Goal: Transaction & Acquisition: Purchase product/service

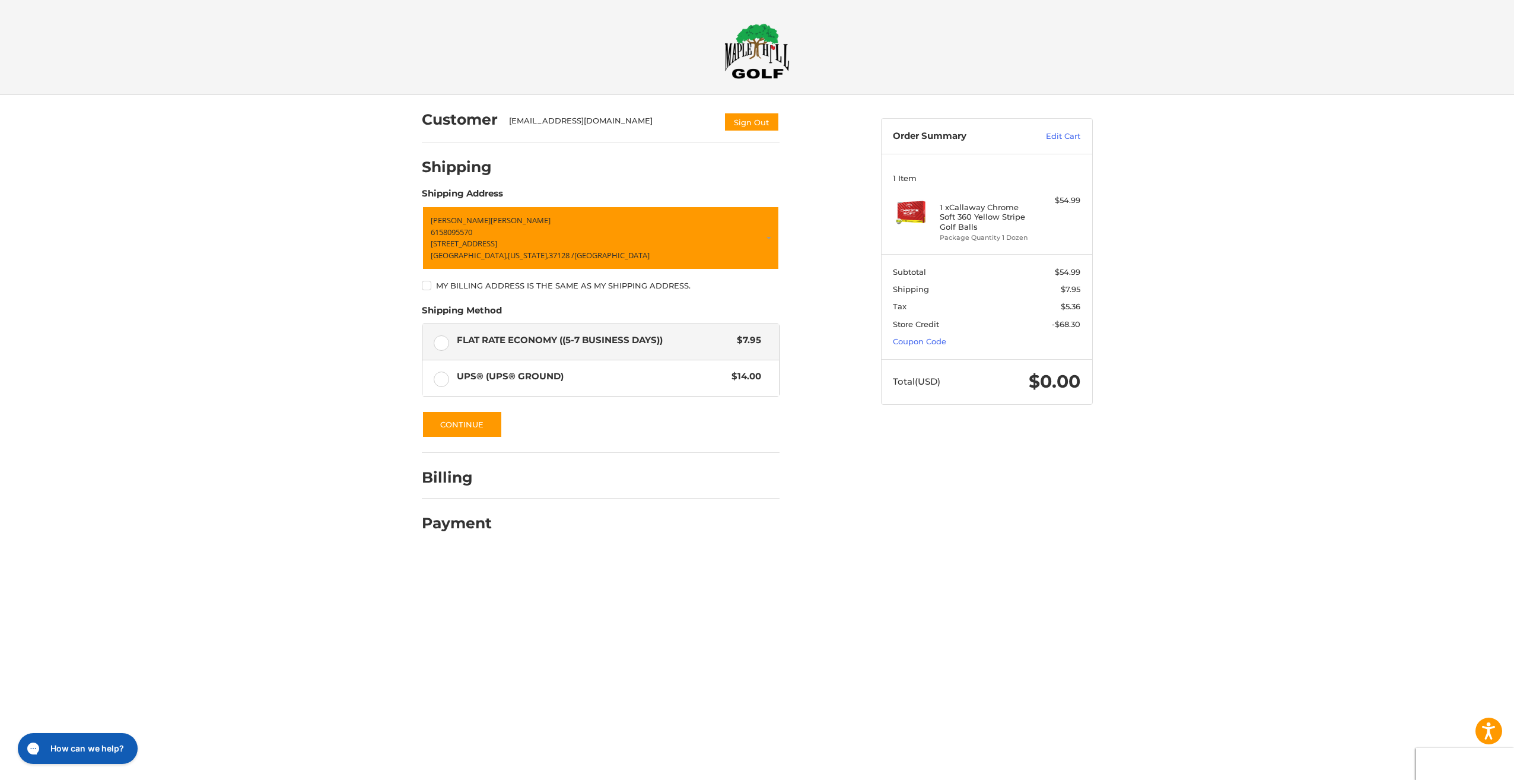
click at [763, 66] on img at bounding box center [756, 51] width 65 height 56
